Goal: Task Accomplishment & Management: Manage account settings

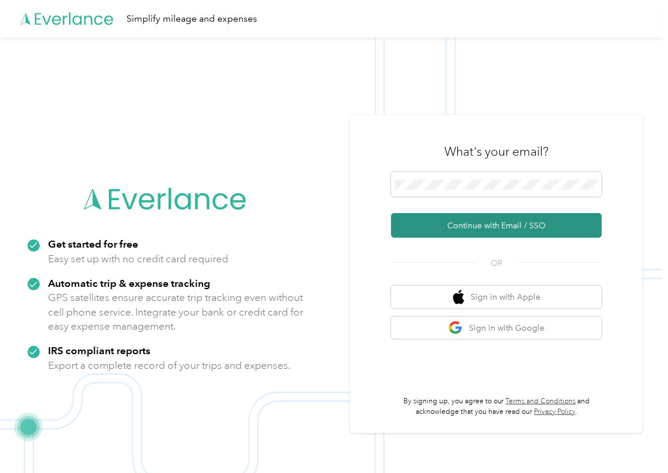
click at [441, 226] on button "Continue with Email / SSO" at bounding box center [496, 225] width 211 height 25
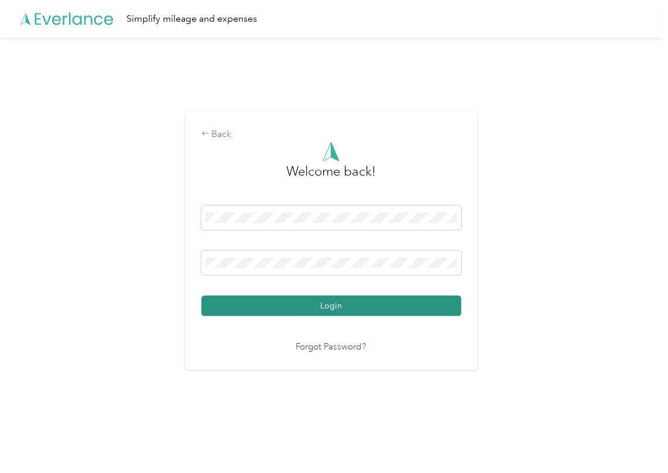
click at [261, 305] on button "Login" at bounding box center [331, 306] width 260 height 20
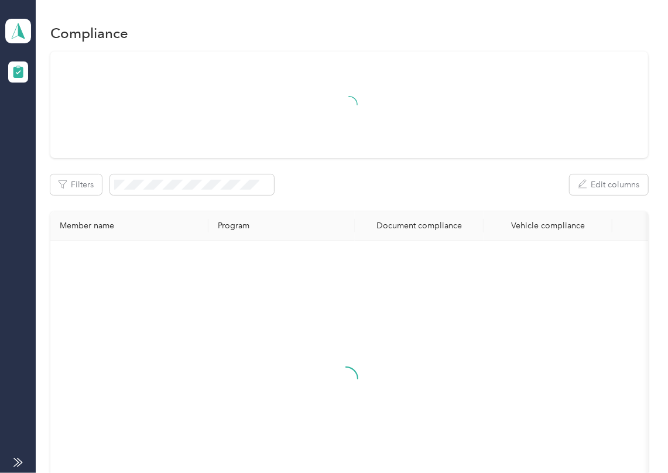
click at [382, 184] on div "Filters Edit columns" at bounding box center [349, 185] width 598 height 20
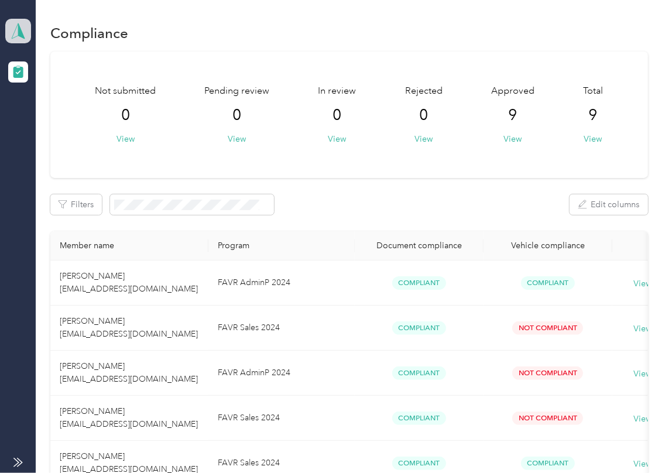
click at [15, 24] on icon at bounding box center [18, 31] width 18 height 16
click at [54, 128] on div "Log out" at bounding box center [128, 122] width 230 height 20
